Goal: Task Accomplishment & Management: Complete application form

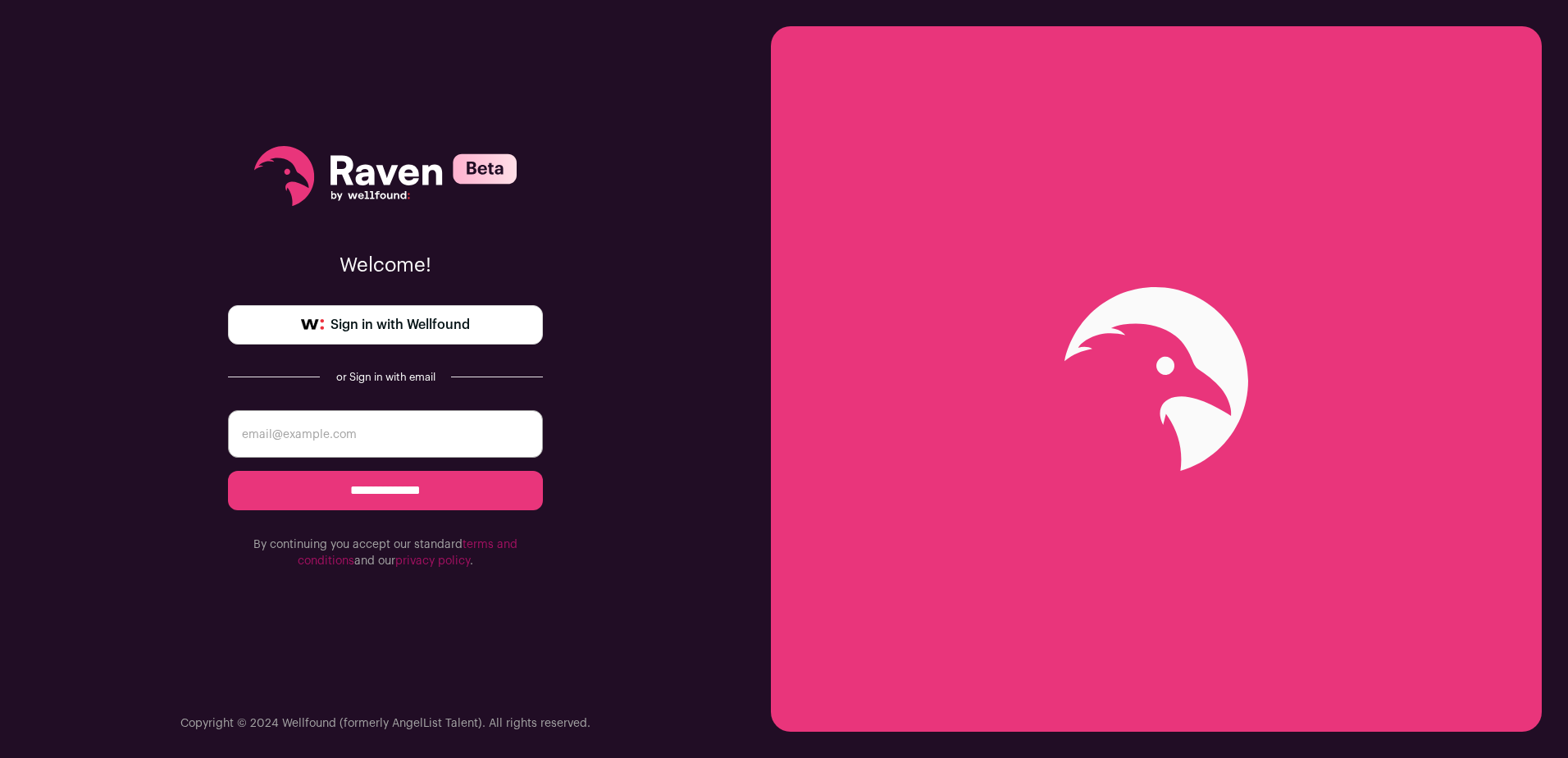
click at [445, 331] on span "Sign in with Wellfound" at bounding box center [400, 325] width 139 height 20
click at [482, 315] on link "Sign in with Wellfound" at bounding box center [385, 325] width 315 height 40
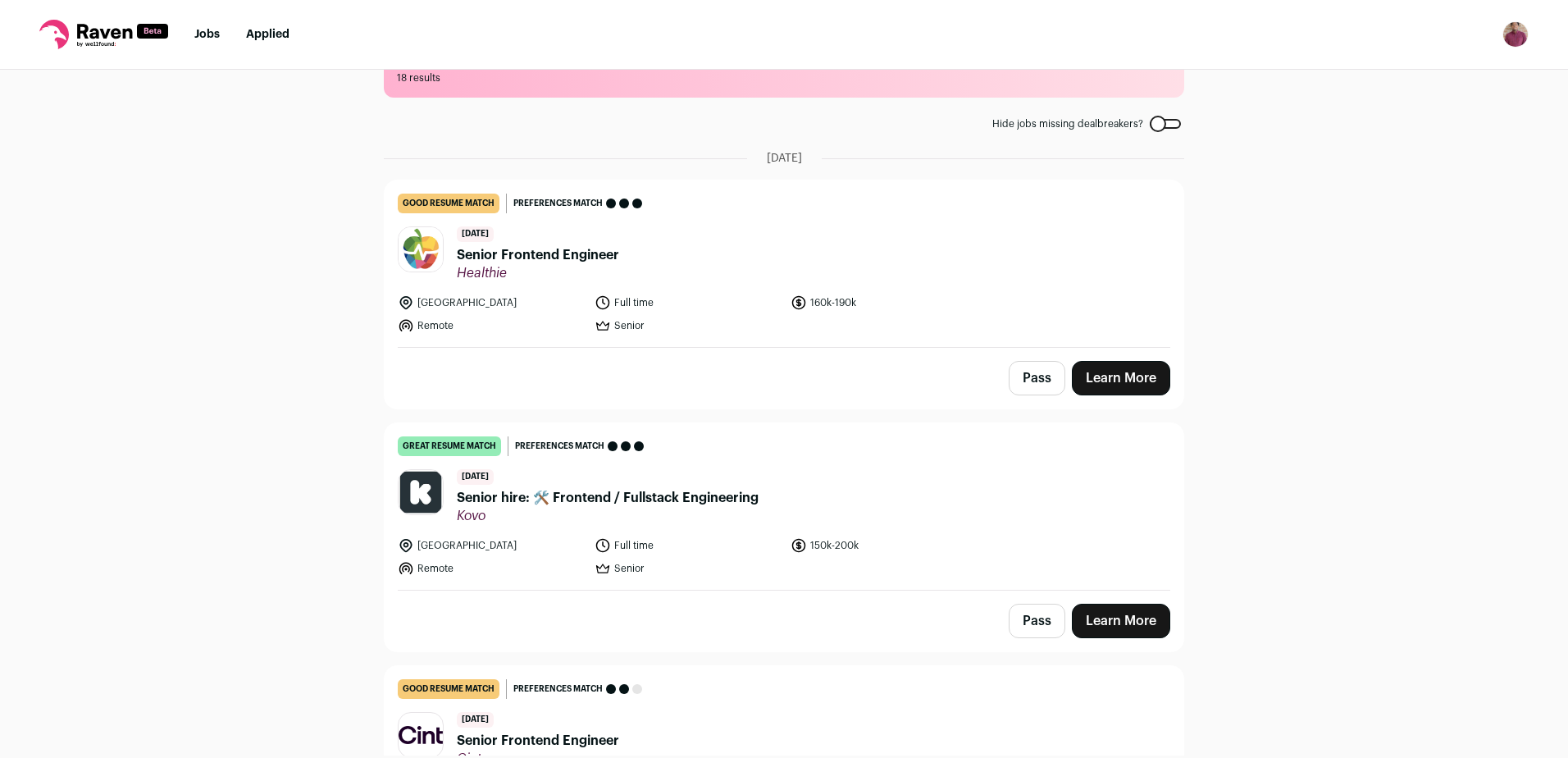
scroll to position [82, 0]
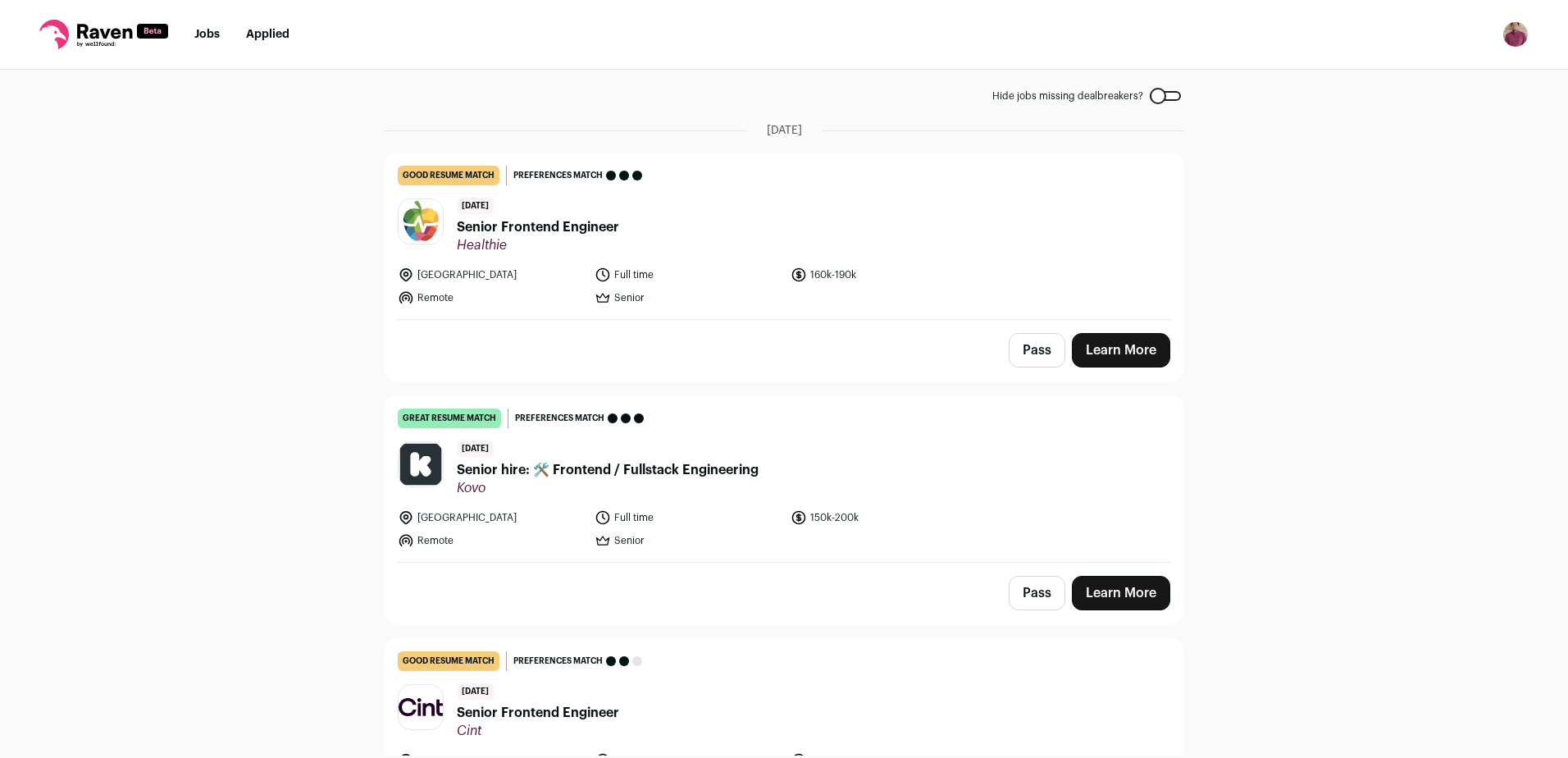
click at [1127, 590] on link "Learn More" at bounding box center [1121, 594] width 98 height 35
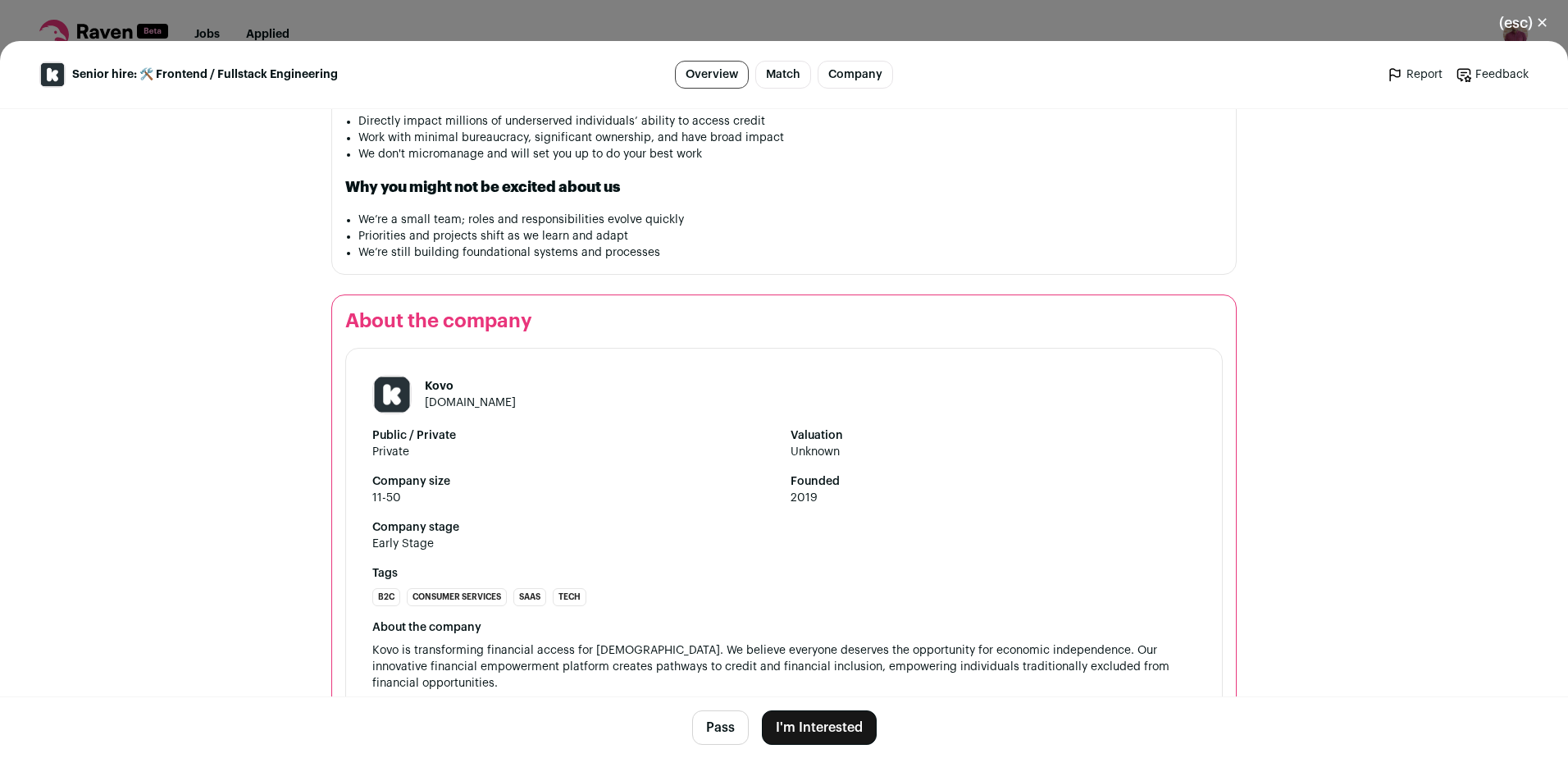
scroll to position [1636, 0]
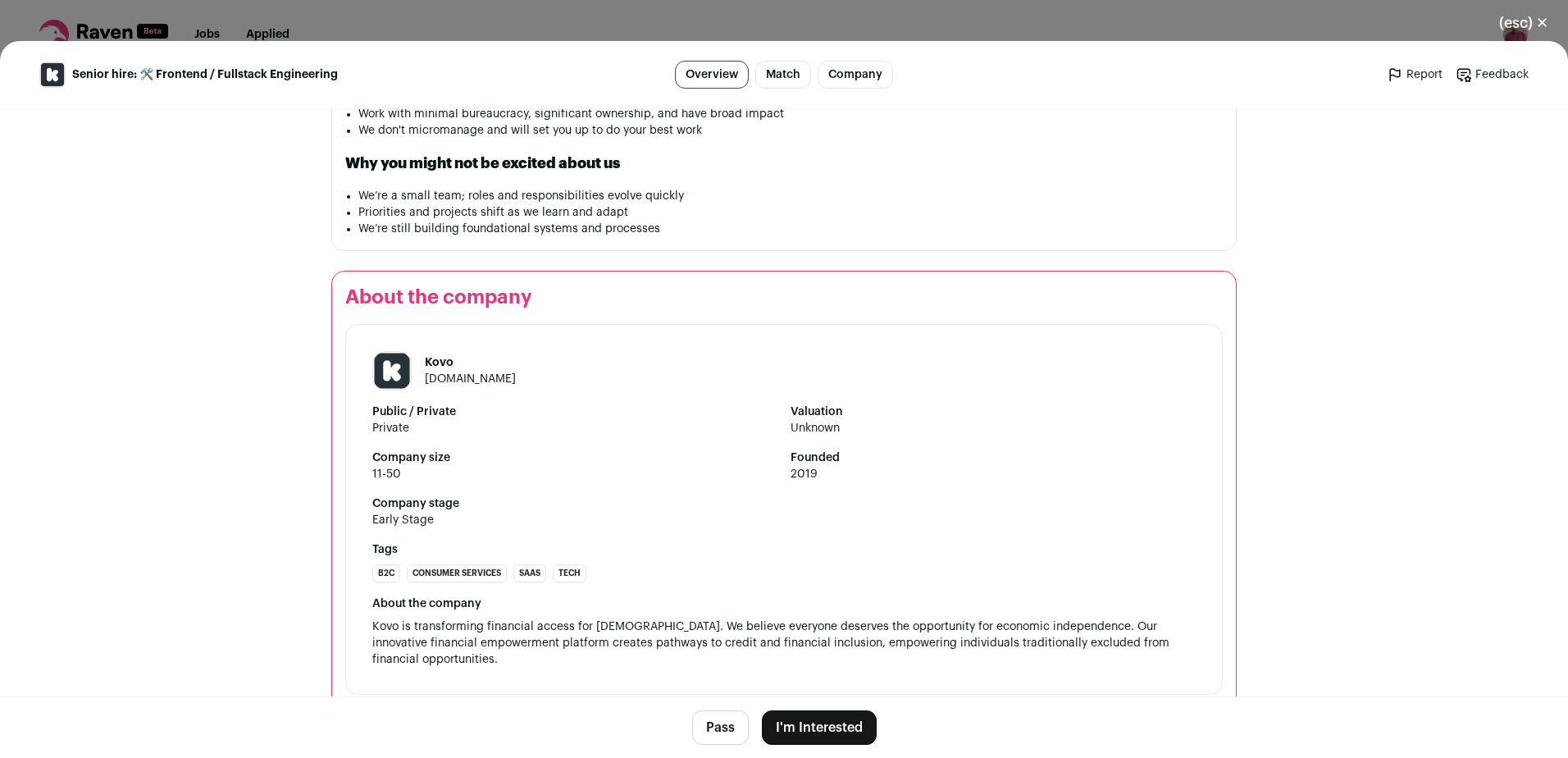
click at [805, 731] on button "I'm Interested" at bounding box center [819, 728] width 115 height 35
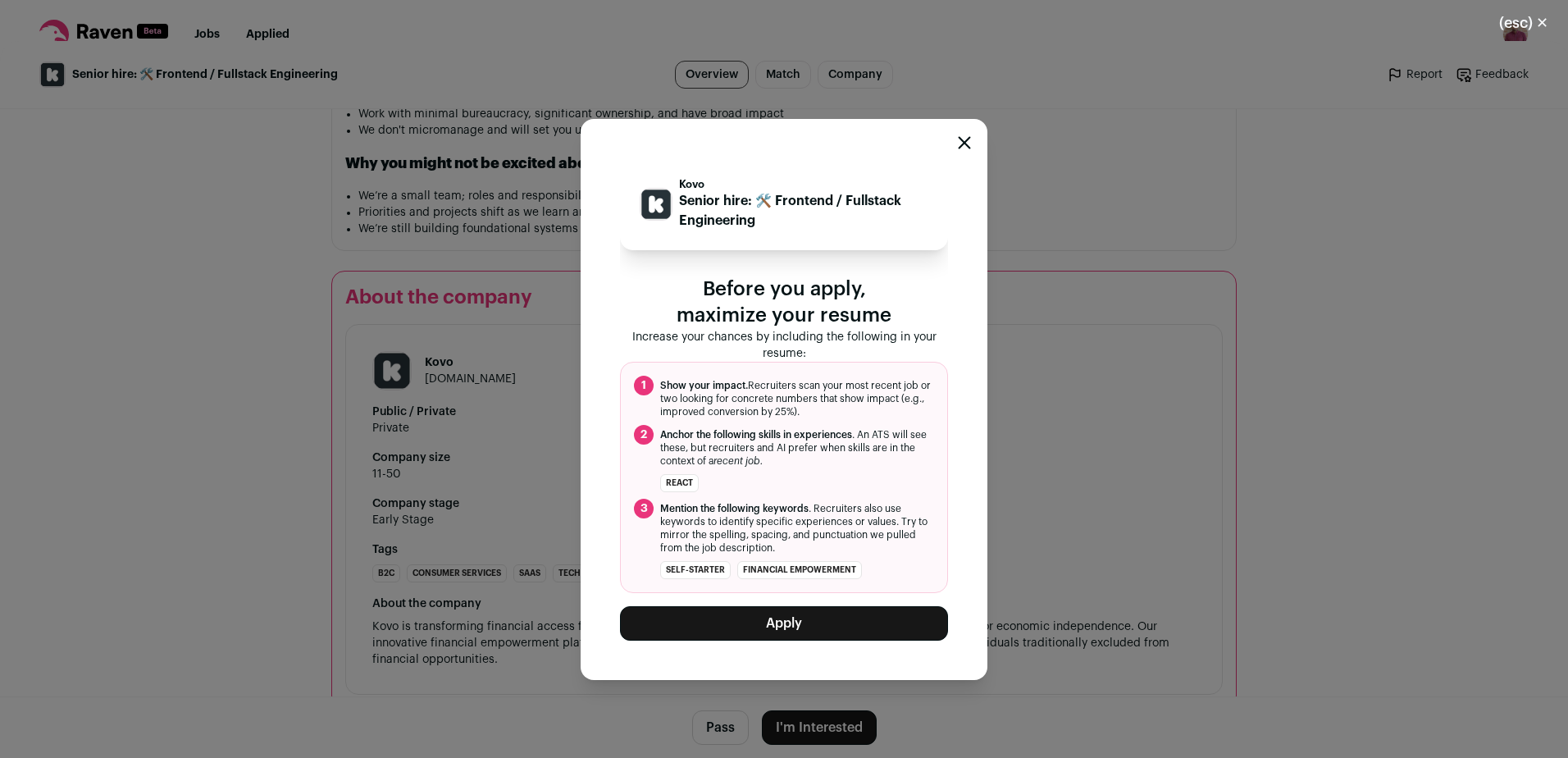
click at [809, 632] on button "Apply" at bounding box center [784, 623] width 328 height 35
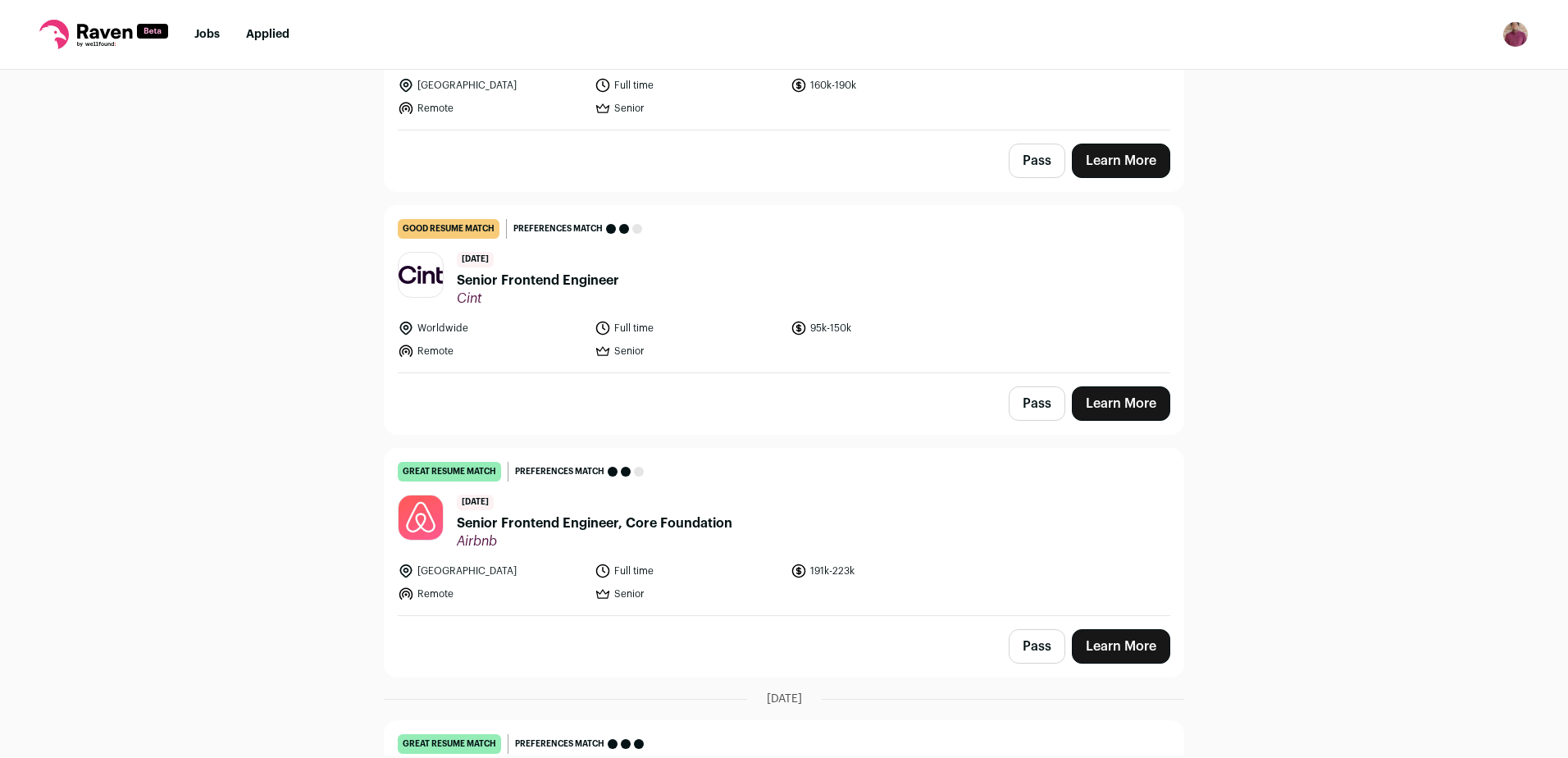
scroll to position [246, 0]
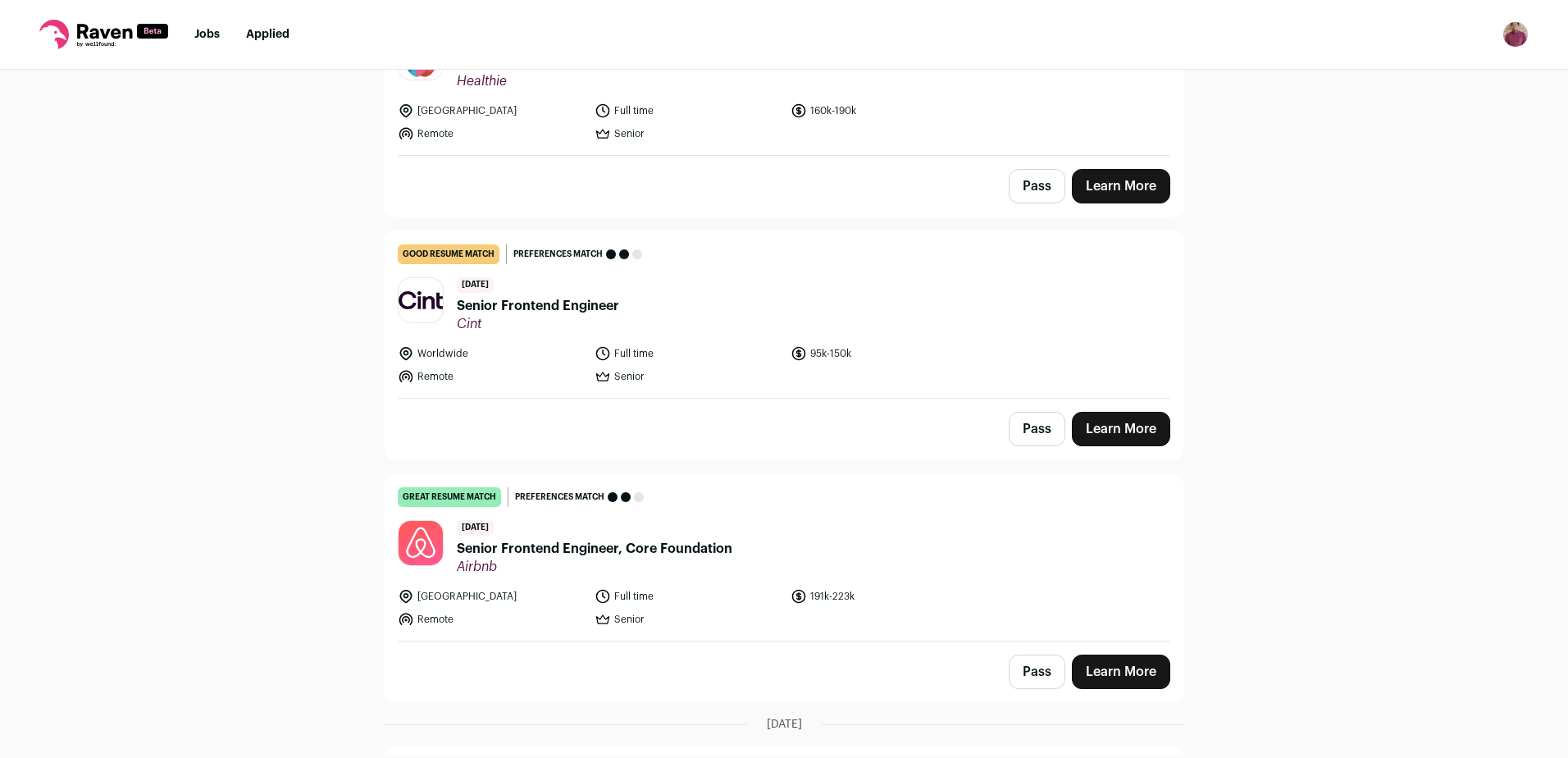
click at [634, 554] on span "Senior Frontend Engineer, Core Foundation" at bounding box center [595, 549] width 276 height 20
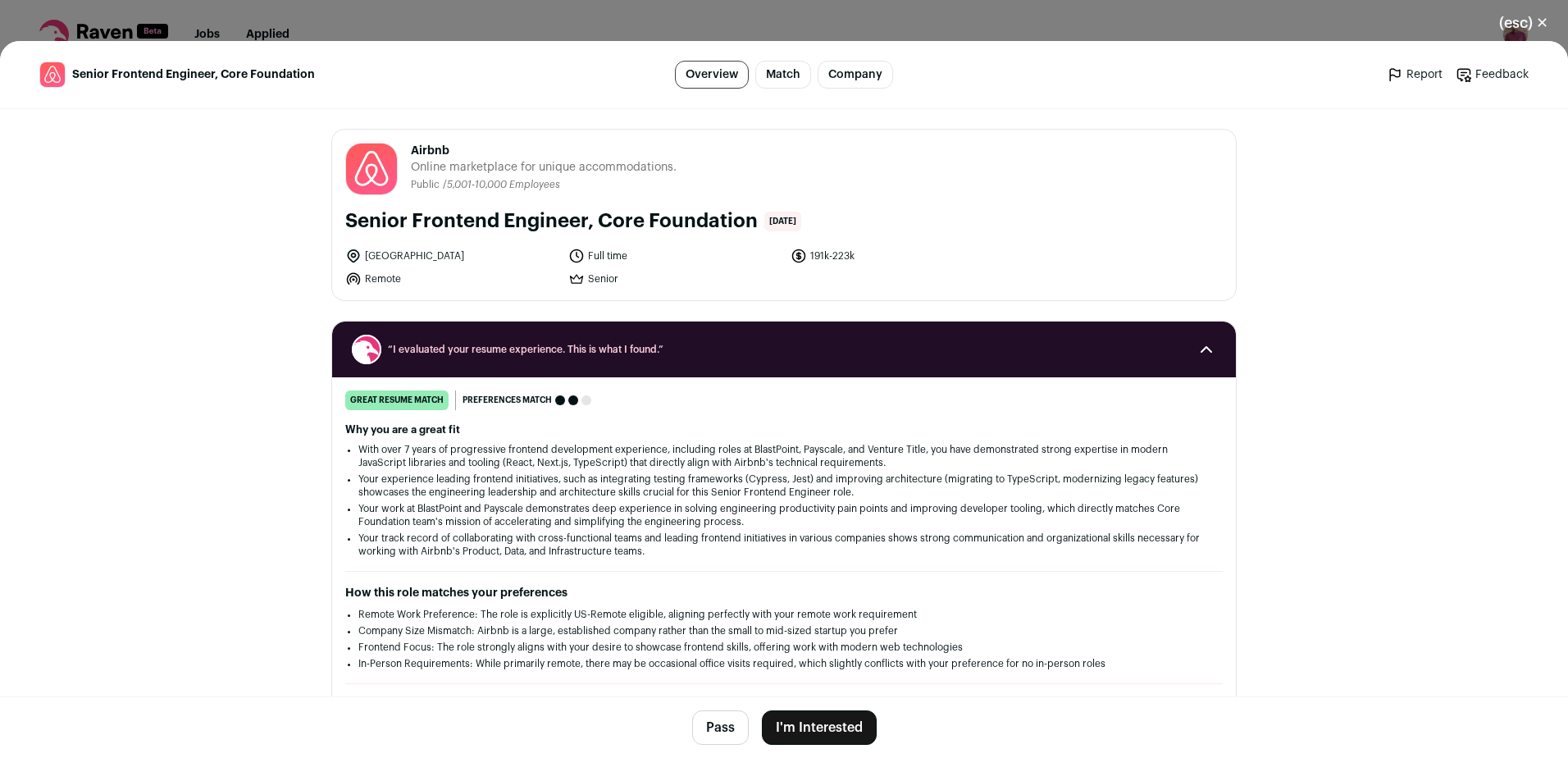
click at [791, 735] on button "I'm Interested" at bounding box center [819, 728] width 115 height 35
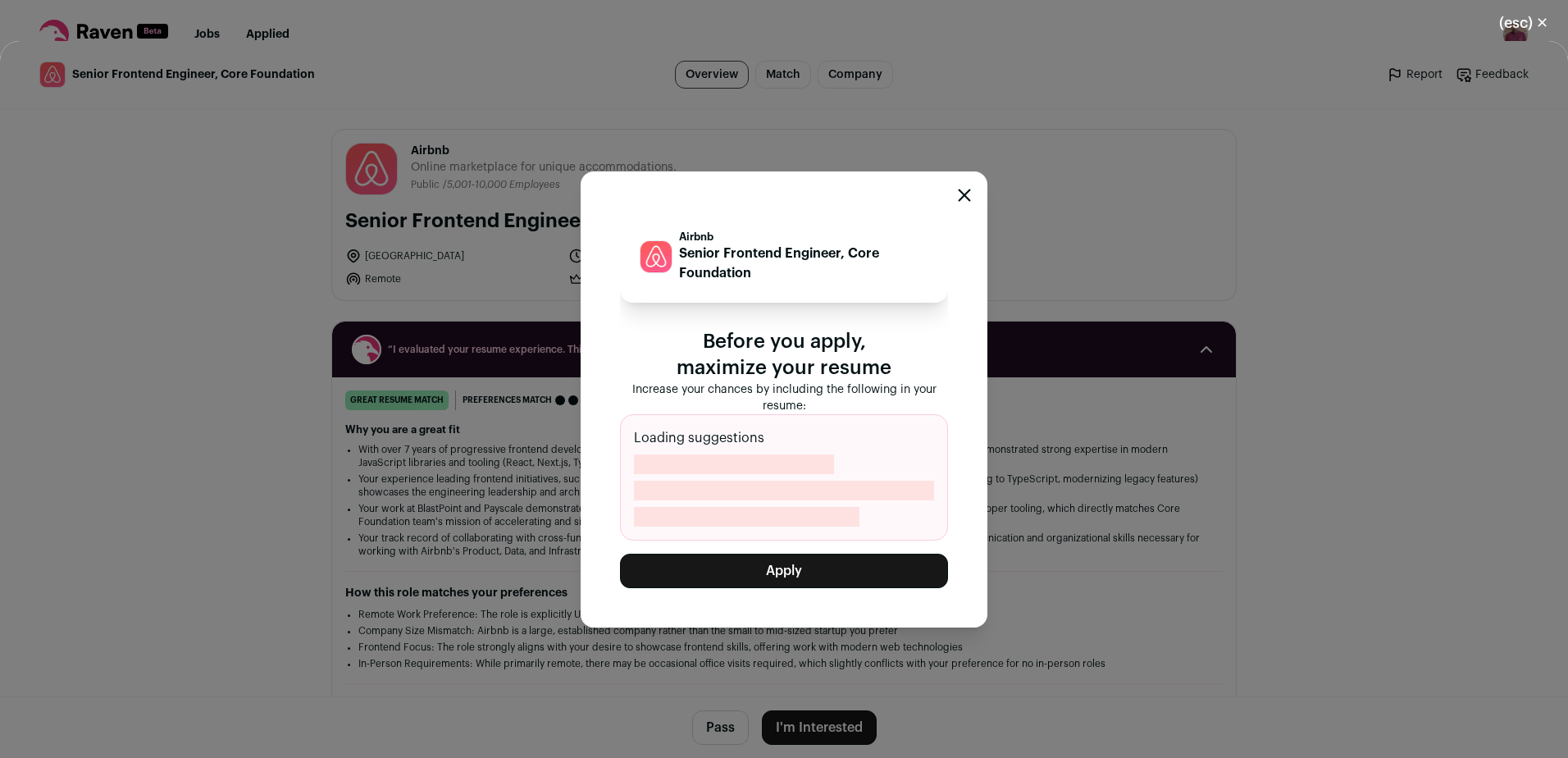
click at [838, 575] on button "Apply" at bounding box center [784, 571] width 328 height 35
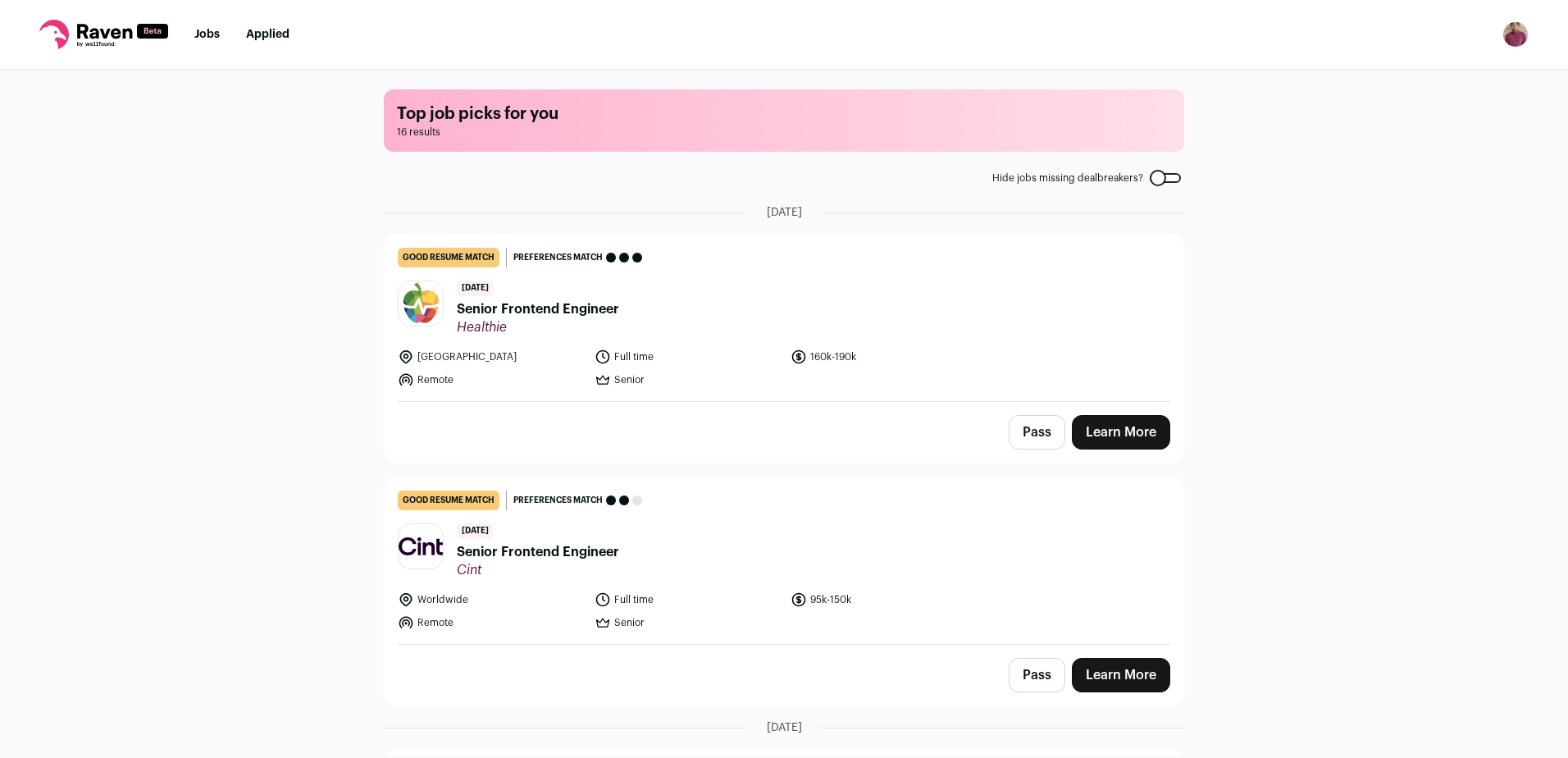
click at [554, 308] on span "Senior Frontend Engineer" at bounding box center [538, 310] width 163 height 20
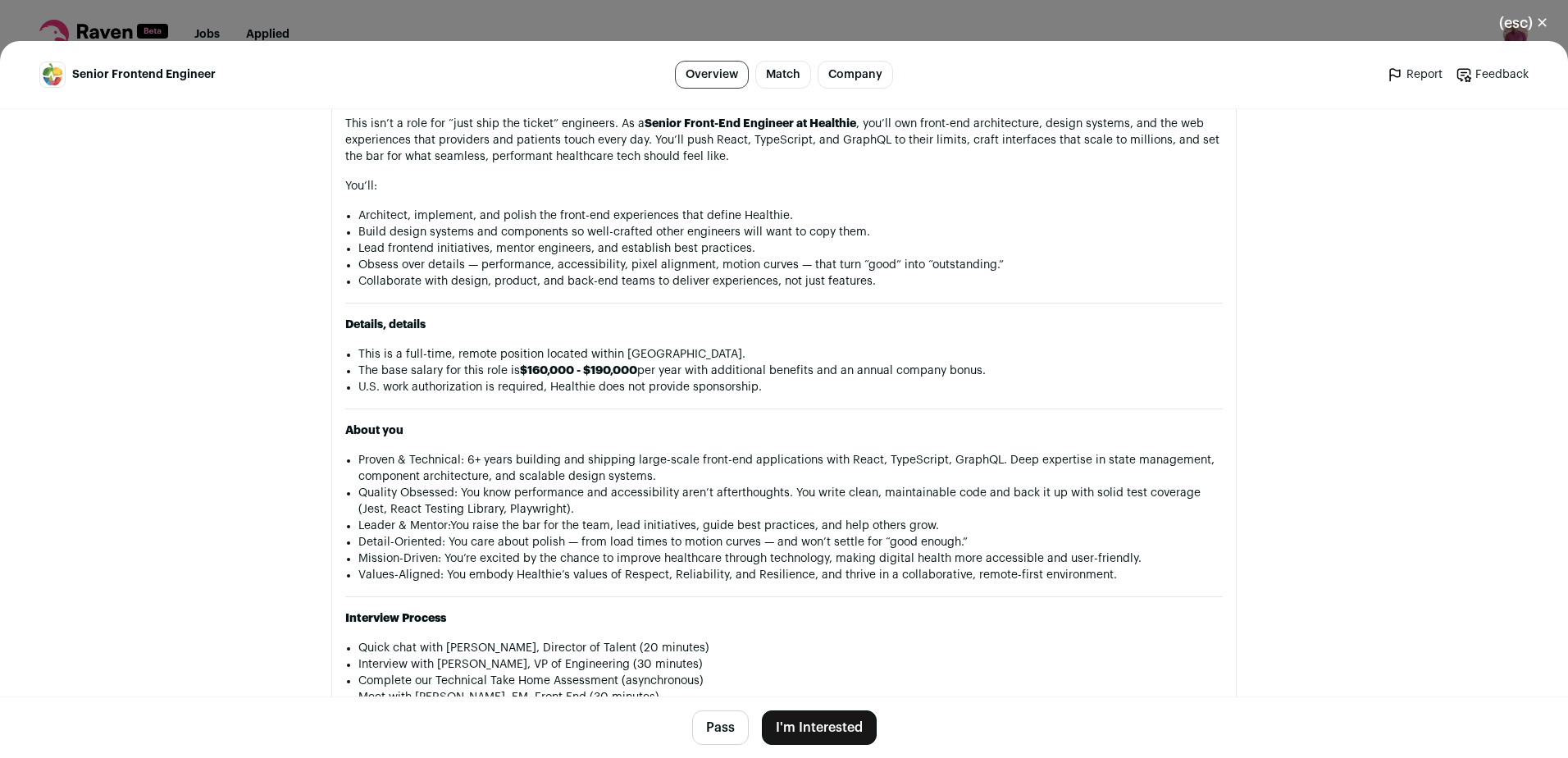
scroll to position [1231, 0]
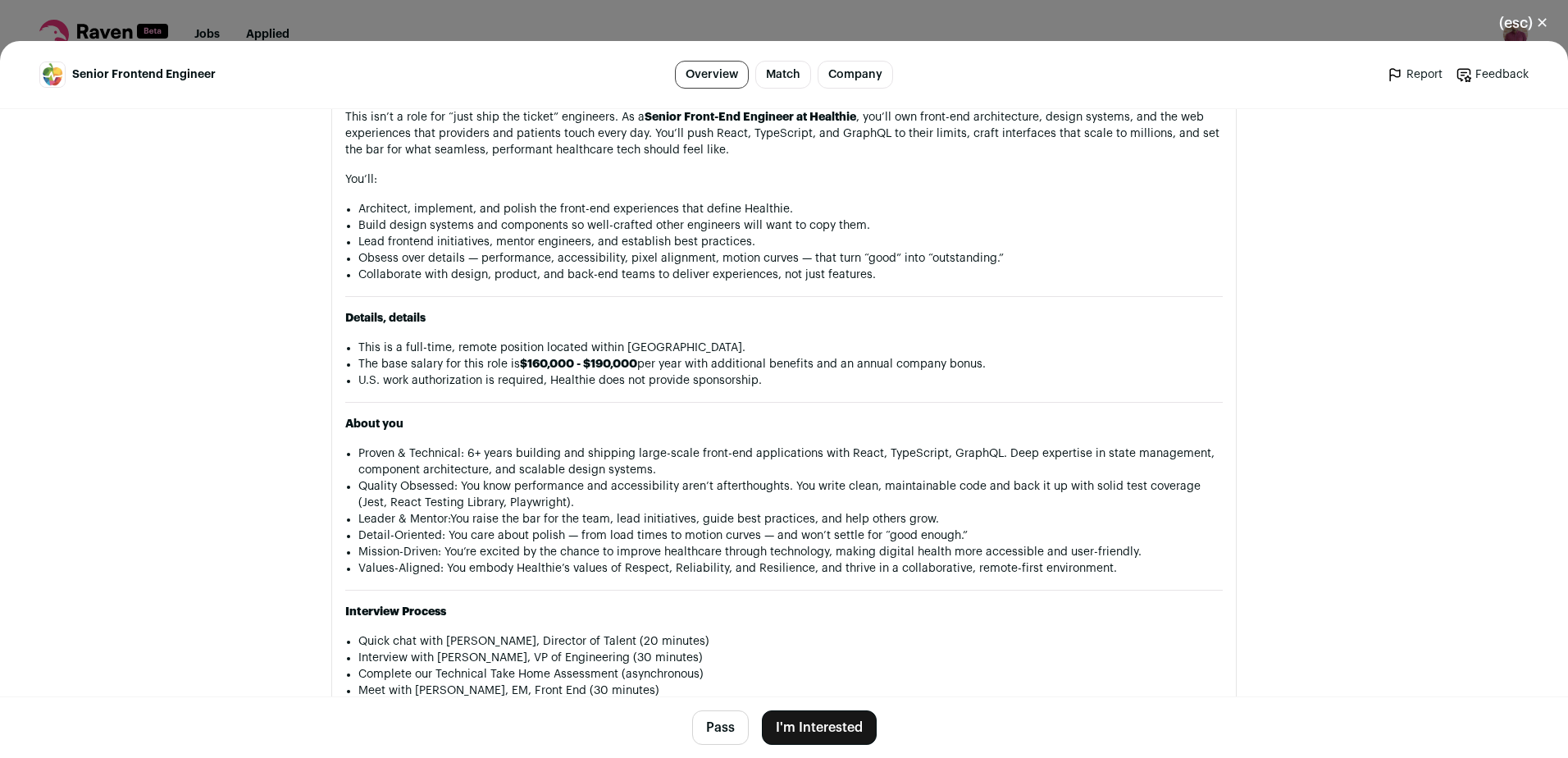
click at [826, 722] on button "I'm Interested" at bounding box center [819, 728] width 115 height 35
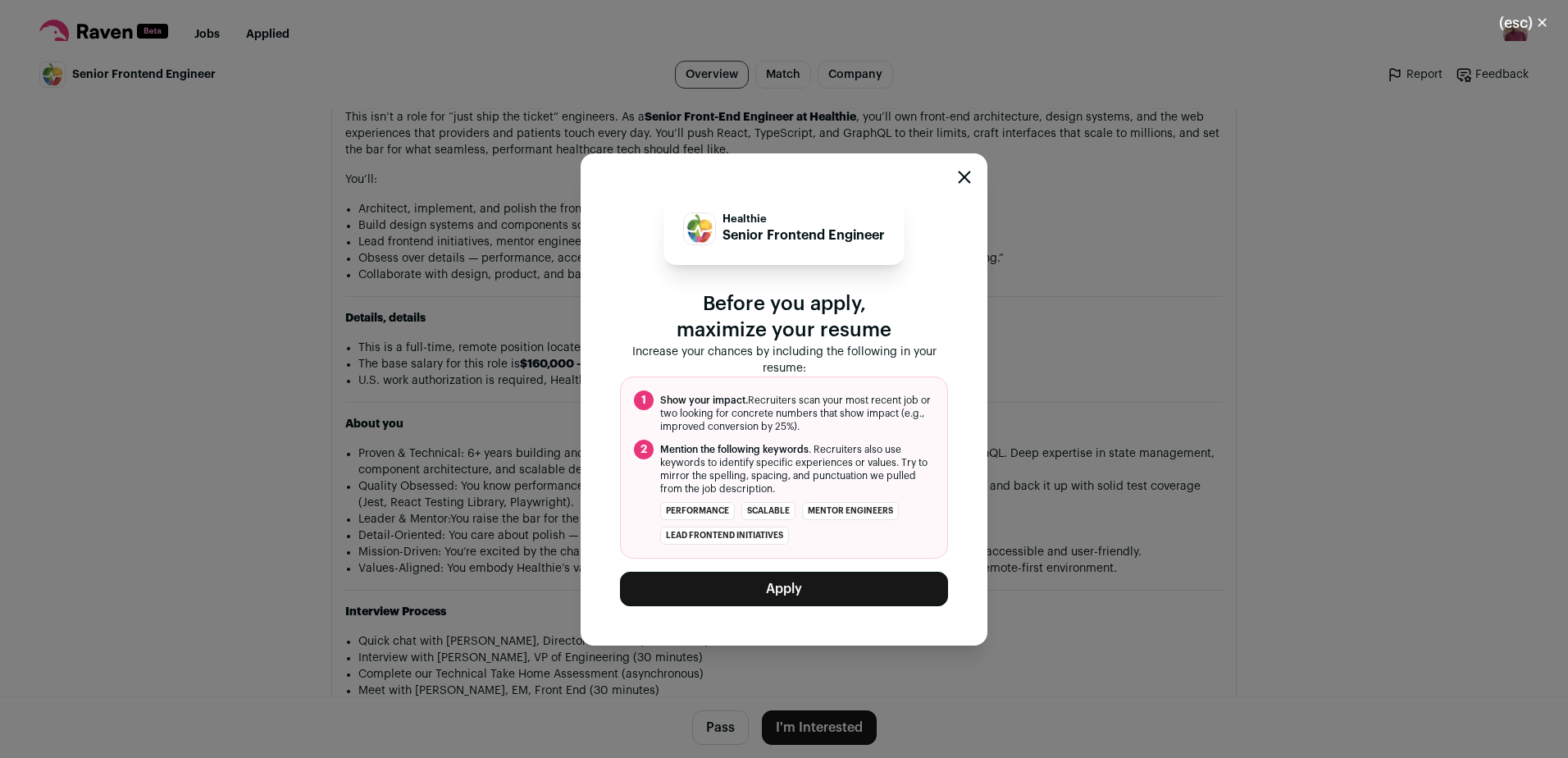
click at [830, 602] on button "Apply" at bounding box center [784, 590] width 328 height 35
